Goal: Information Seeking & Learning: Find specific fact

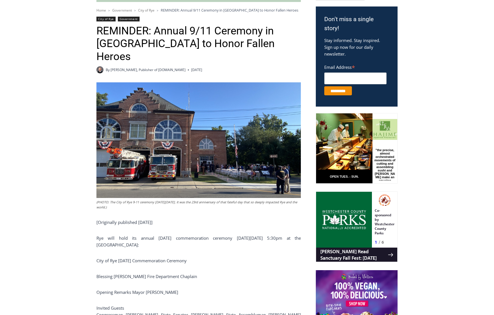
scroll to position [197, 0]
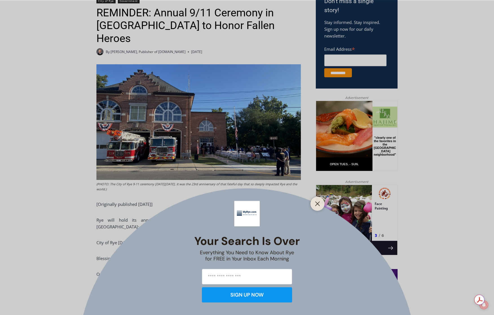
click at [312, 206] on div at bounding box center [317, 203] width 14 height 14
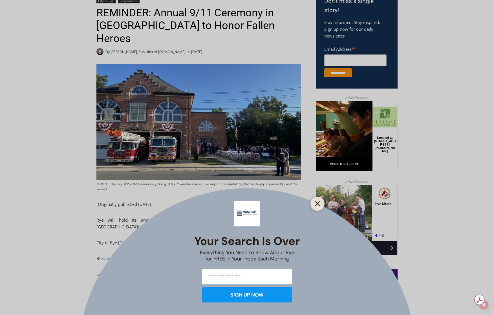
drag, startPoint x: 316, startPoint y: 203, endPoint x: 1, endPoint y: 17, distance: 366.4
click at [316, 203] on icon "Close" at bounding box center [317, 203] width 5 height 5
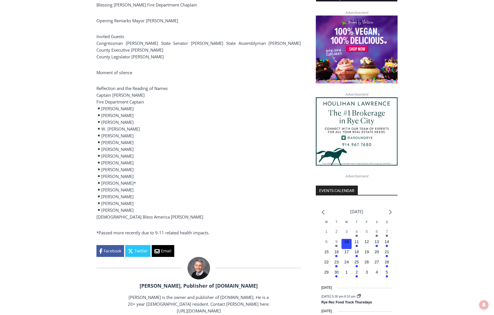
scroll to position [451, 0]
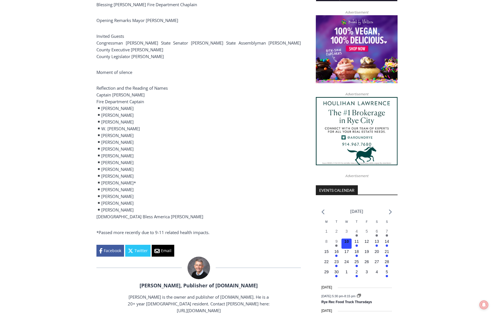
drag, startPoint x: 102, startPoint y: 158, endPoint x: 144, endPoint y: 158, distance: 41.4
click at [144, 158] on p "Reflection and the Reading of Names Captain [PERSON_NAME] Fire Department Capta…" at bounding box center [198, 152] width 204 height 135
copy p "[PERSON_NAME]"
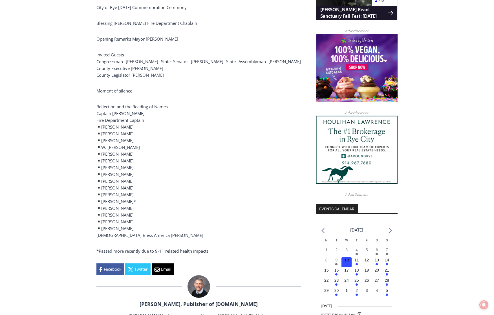
scroll to position [423, 0]
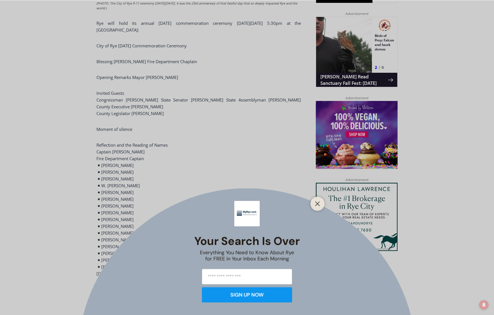
scroll to position [356, 0]
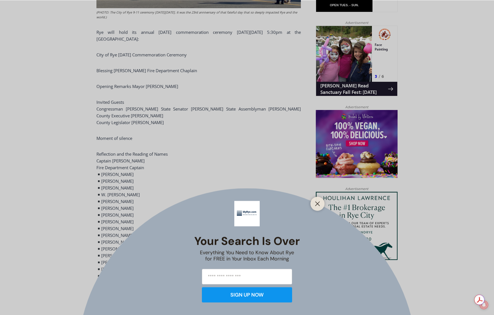
click at [315, 203] on icon "Close" at bounding box center [317, 203] width 5 height 5
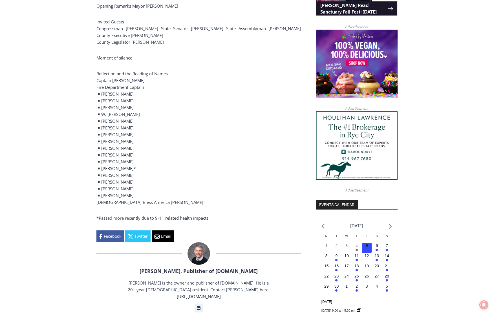
scroll to position [441, 0]
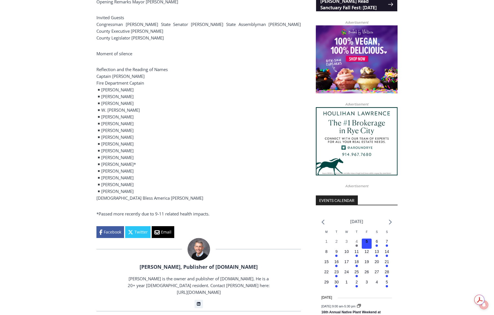
click at [80, 114] on div "Home > Government > City of Rye > Annual 9/11 Ceremony in Rye to Honor Fallen H…" at bounding box center [247, 206] width 494 height 992
drag, startPoint x: 103, startPoint y: 89, endPoint x: 136, endPoint y: 93, distance: 32.4
click at [136, 93] on p "Reflection and the Reading of Names Captain [PERSON_NAME] Fire Department Capta…" at bounding box center [198, 133] width 204 height 135
click at [89, 112] on div "Home > Government > City of Rye > Annual 9/11 Ceremony in Rye to Honor Fallen H…" at bounding box center [247, 206] width 494 height 992
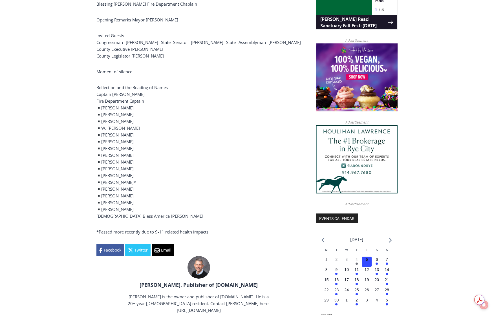
scroll to position [413, 0]
